Goal: Task Accomplishment & Management: Complete application form

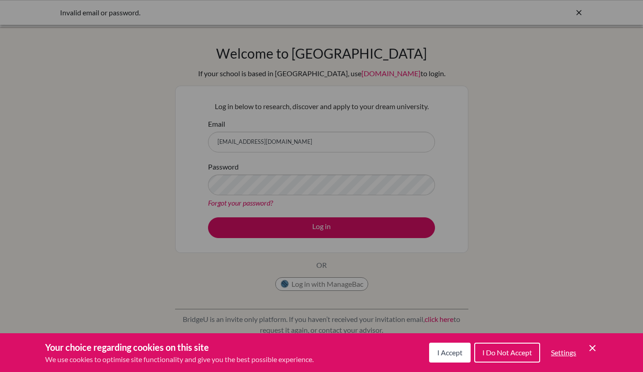
click at [444, 349] on span "I Accept" at bounding box center [449, 352] width 25 height 9
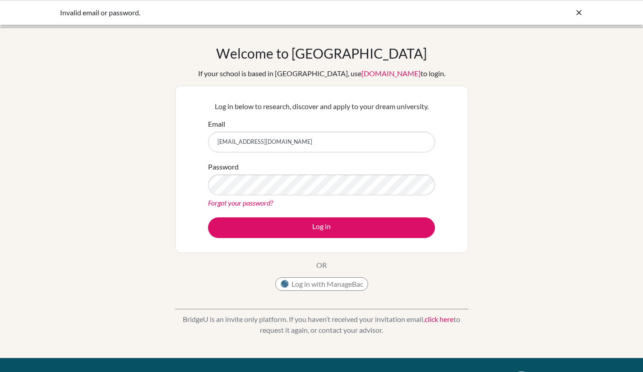
click at [224, 205] on link "Forgot your password?" at bounding box center [240, 203] width 65 height 9
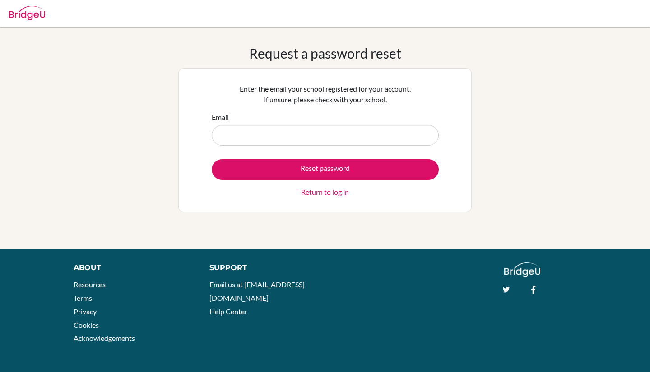
click at [319, 189] on link "Return to log in" at bounding box center [325, 192] width 48 height 11
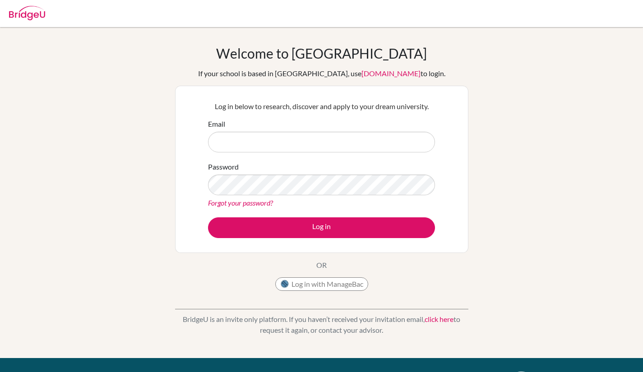
click at [227, 140] on input "Email" at bounding box center [321, 142] width 227 height 21
type input "oas20191562@olonlog.edu.mn"
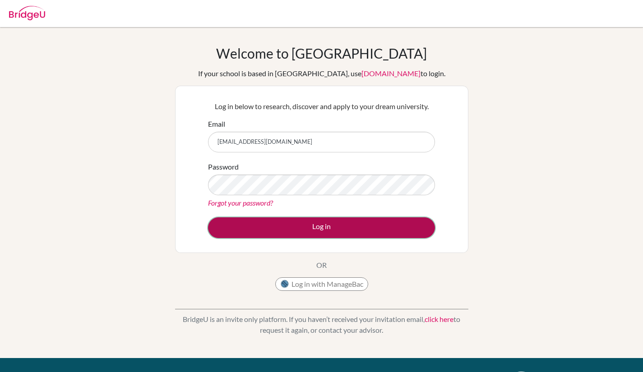
click at [255, 229] on button "Log in" at bounding box center [321, 228] width 227 height 21
